Goal: Information Seeking & Learning: Learn about a topic

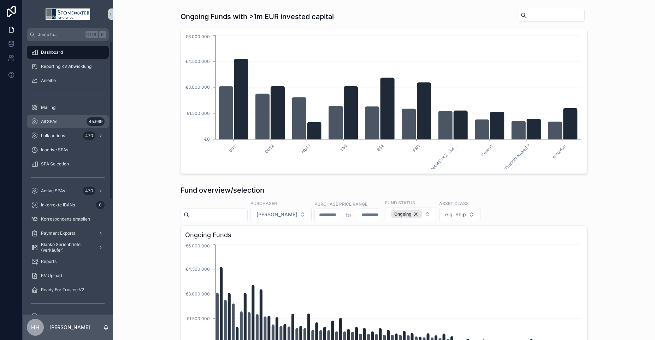
click at [58, 124] on div "All SPAs 45.669" at bounding box center [67, 121] width 73 height 11
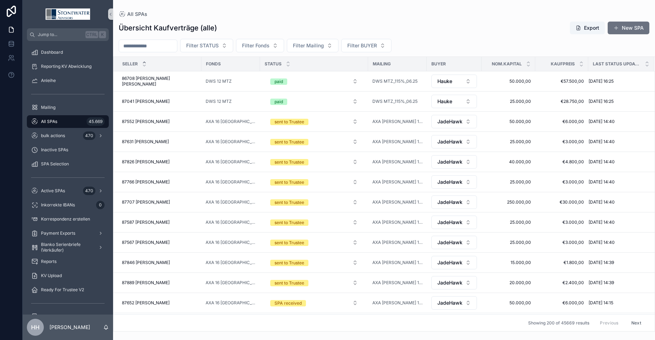
click at [146, 62] on icon "scrollable content" at bounding box center [144, 62] width 5 height 5
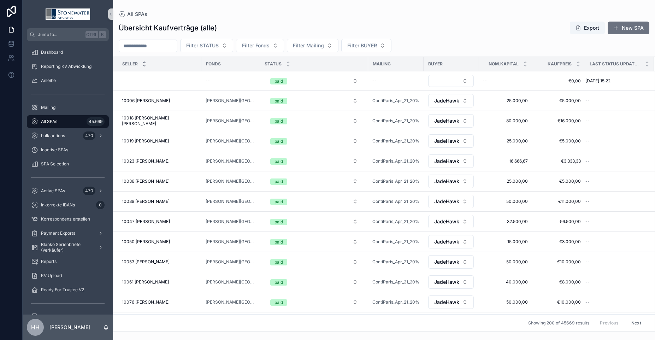
click at [145, 65] on icon "scrollable content" at bounding box center [144, 65] width 2 height 1
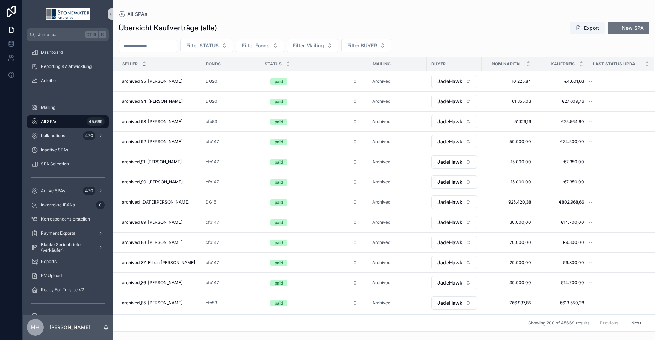
scroll to position [101, 0]
click at [146, 63] on icon "scrollable content" at bounding box center [144, 62] width 5 height 5
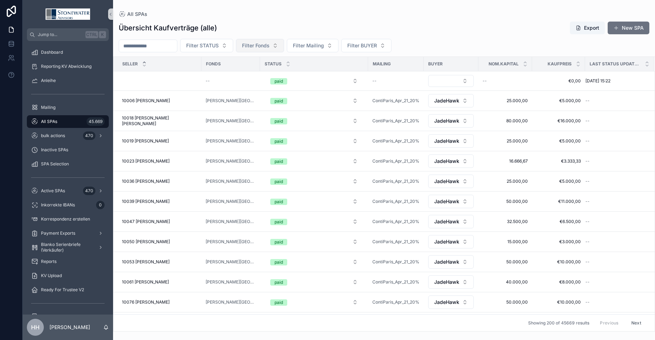
click at [267, 47] on span "Filter Fonds" at bounding box center [256, 45] width 28 height 7
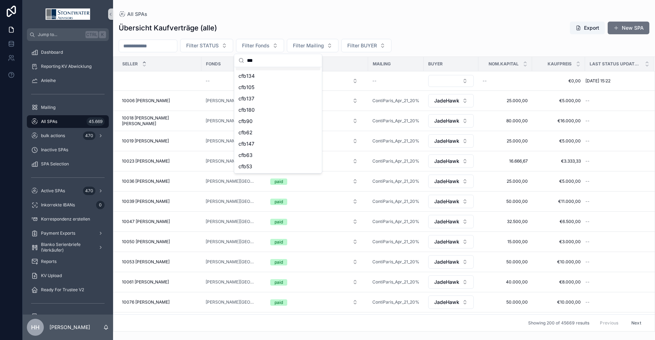
scroll to position [89, 0]
type input "***"
click at [254, 167] on div "cfb53" at bounding box center [278, 165] width 85 height 11
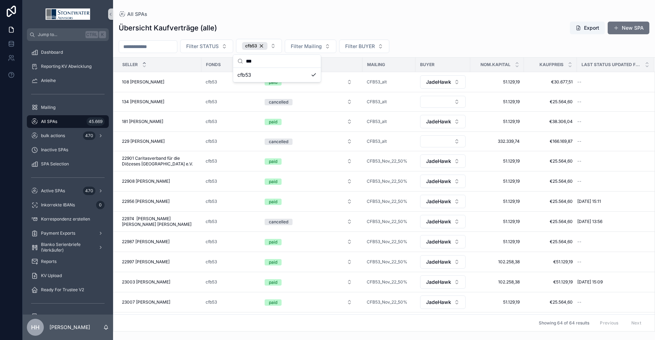
click at [450, 32] on div "Übersicht Kaufverträge (alle) Export New SPA" at bounding box center [384, 27] width 531 height 13
click at [267, 46] on div "cfb53" at bounding box center [254, 46] width 25 height 8
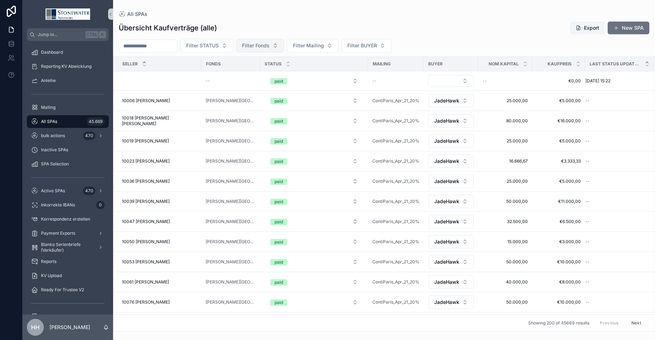
click at [646, 62] on icon "scrollable content" at bounding box center [647, 62] width 2 height 1
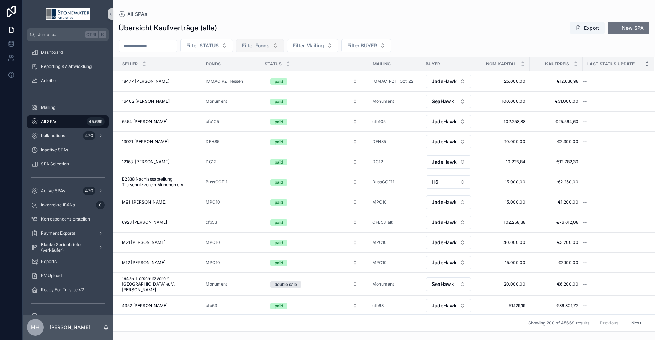
click at [645, 64] on icon "scrollable content" at bounding box center [647, 65] width 5 height 5
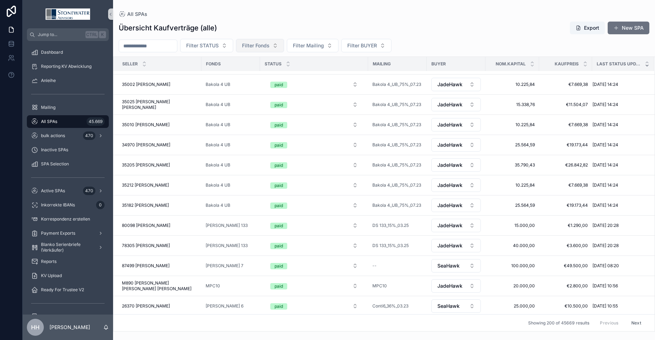
scroll to position [239, 0]
click at [645, 62] on icon "scrollable content" at bounding box center [647, 62] width 5 height 5
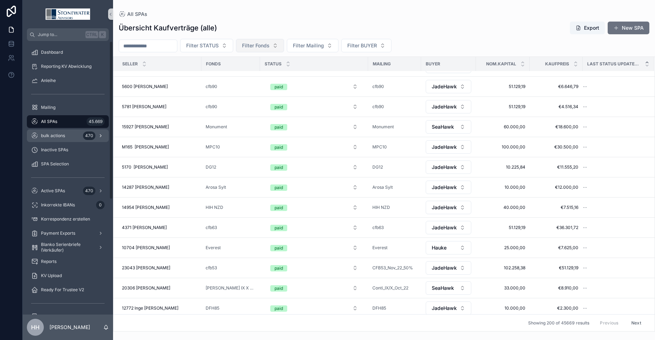
click at [62, 136] on span "bulk actions" at bounding box center [53, 136] width 24 height 6
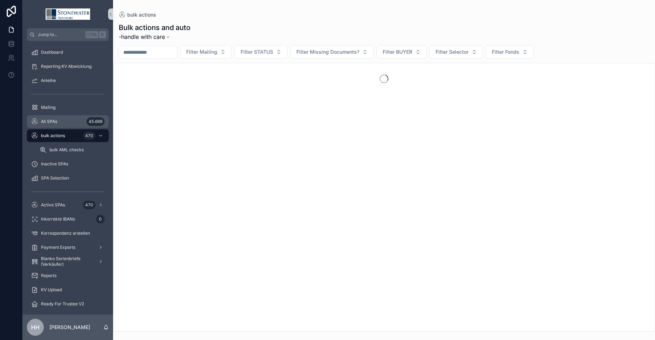
click at [65, 124] on div "All SPAs 45.669" at bounding box center [67, 121] width 73 height 11
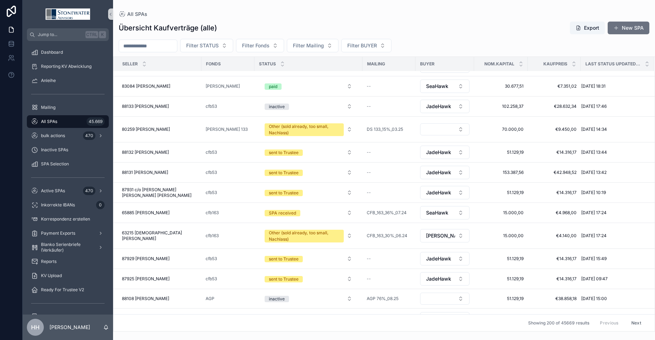
scroll to position [519, 0]
click at [143, 45] on input "scrollable content" at bounding box center [148, 46] width 58 height 10
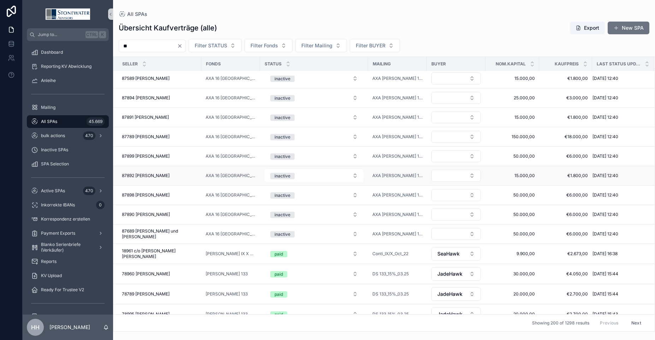
scroll to position [49, 0]
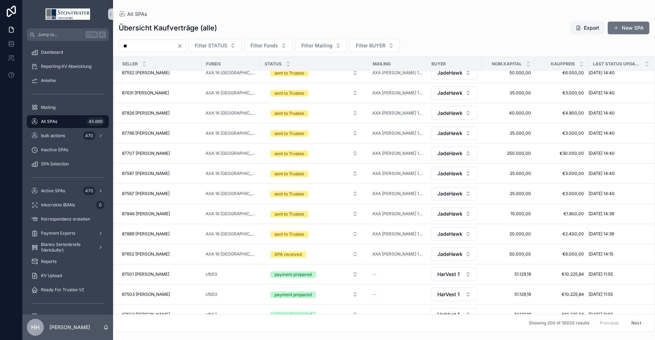
scroll to position [50, 0]
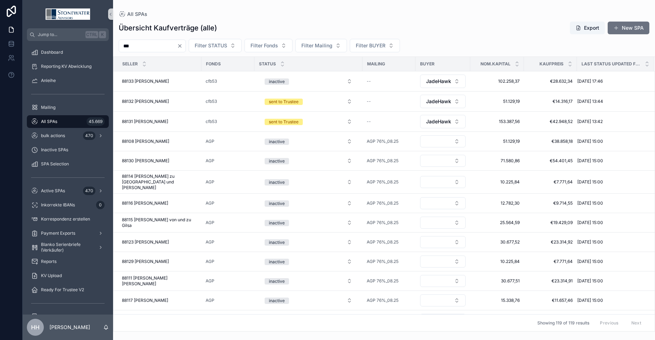
type input "***"
click at [179, 18] on div "Übersicht Kaufverträge (alle) Export New SPA *** Filter STATUS Filter Fonds Fil…" at bounding box center [384, 174] width 542 height 314
click at [183, 46] on icon "Clear" at bounding box center [180, 46] width 6 height 6
